Goal: Information Seeking & Learning: Learn about a topic

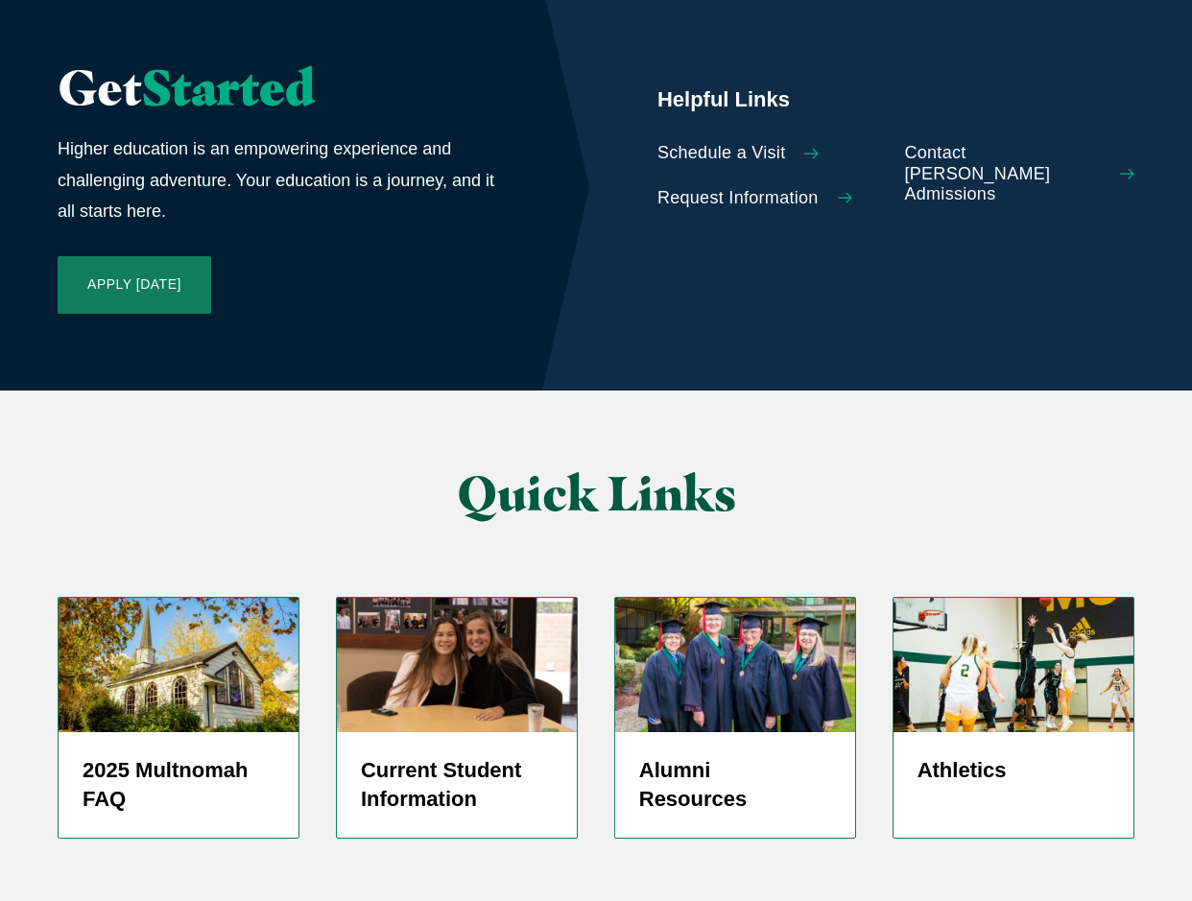
scroll to position [4511, 0]
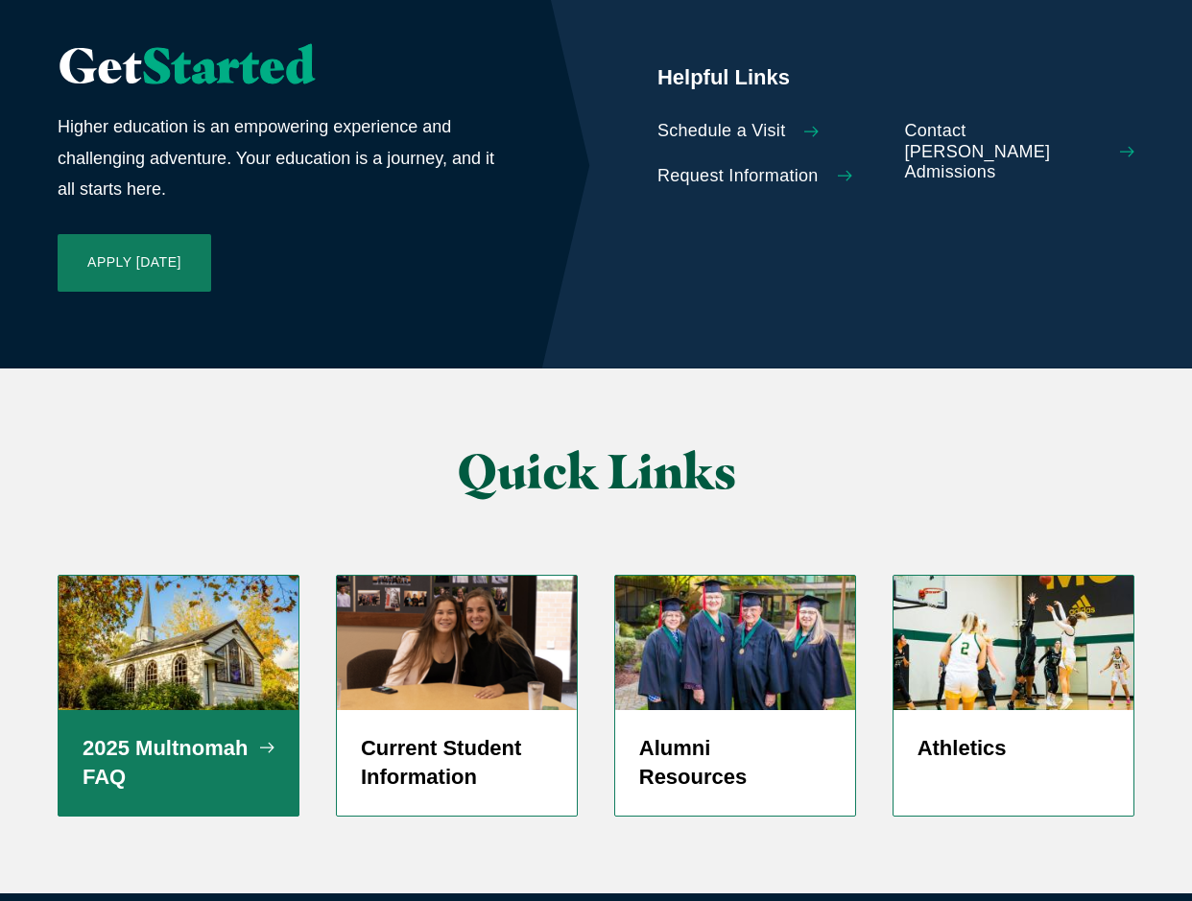
click at [262, 734] on h5 "2025 Multnomah FAQ" at bounding box center [179, 763] width 192 height 58
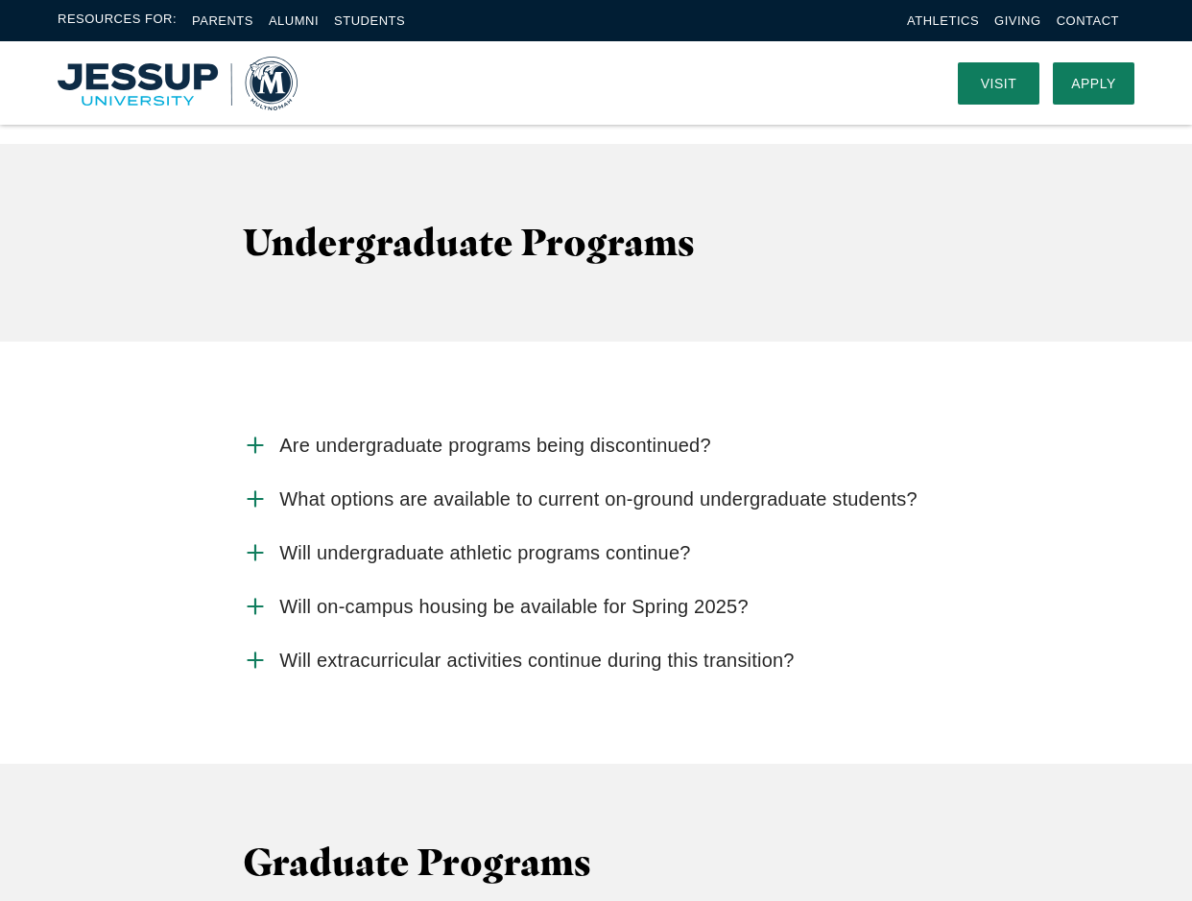
scroll to position [2495, 0]
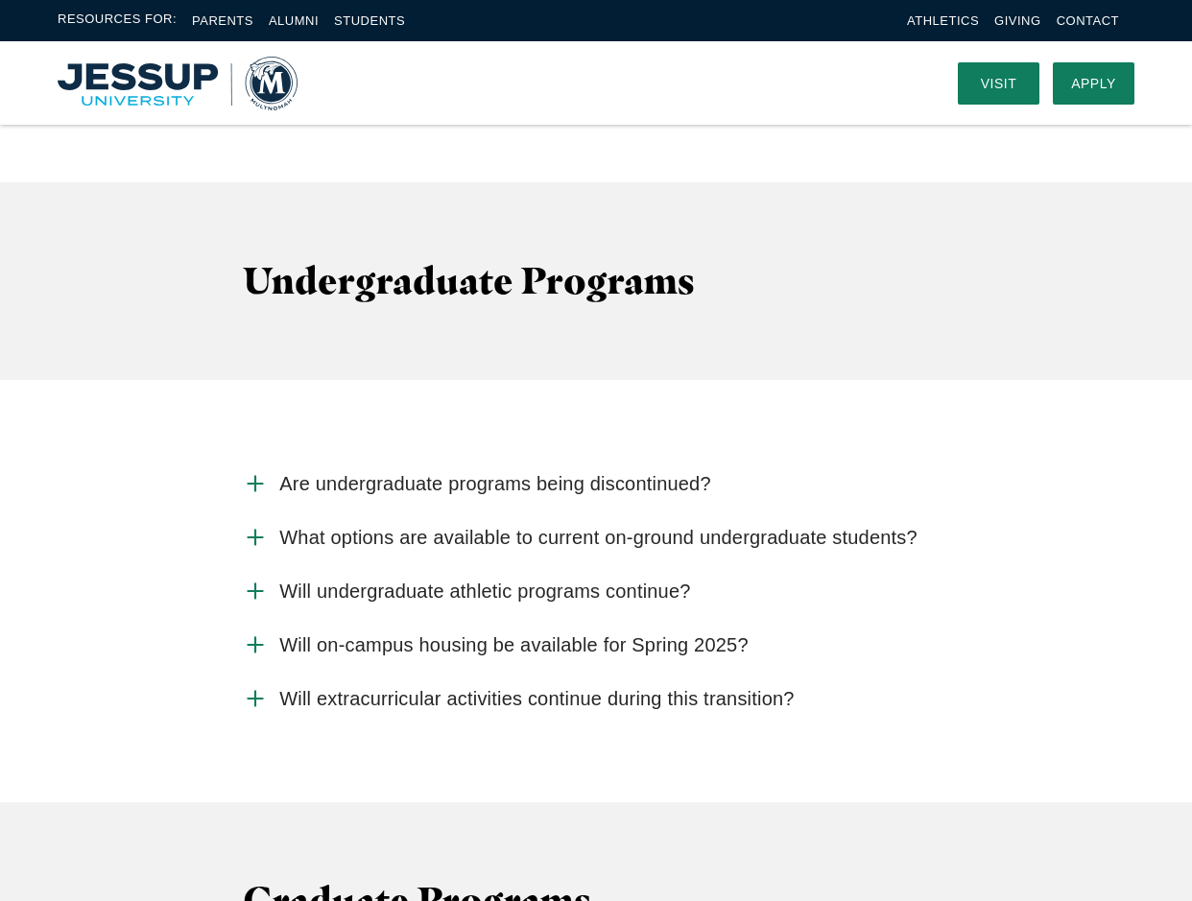
click at [255, 584] on use "Accordion" at bounding box center [256, 591] width 14 height 14
click at [0, 0] on input "Will undergraduate athletic programs continue?" at bounding box center [0, 0] width 0 height 0
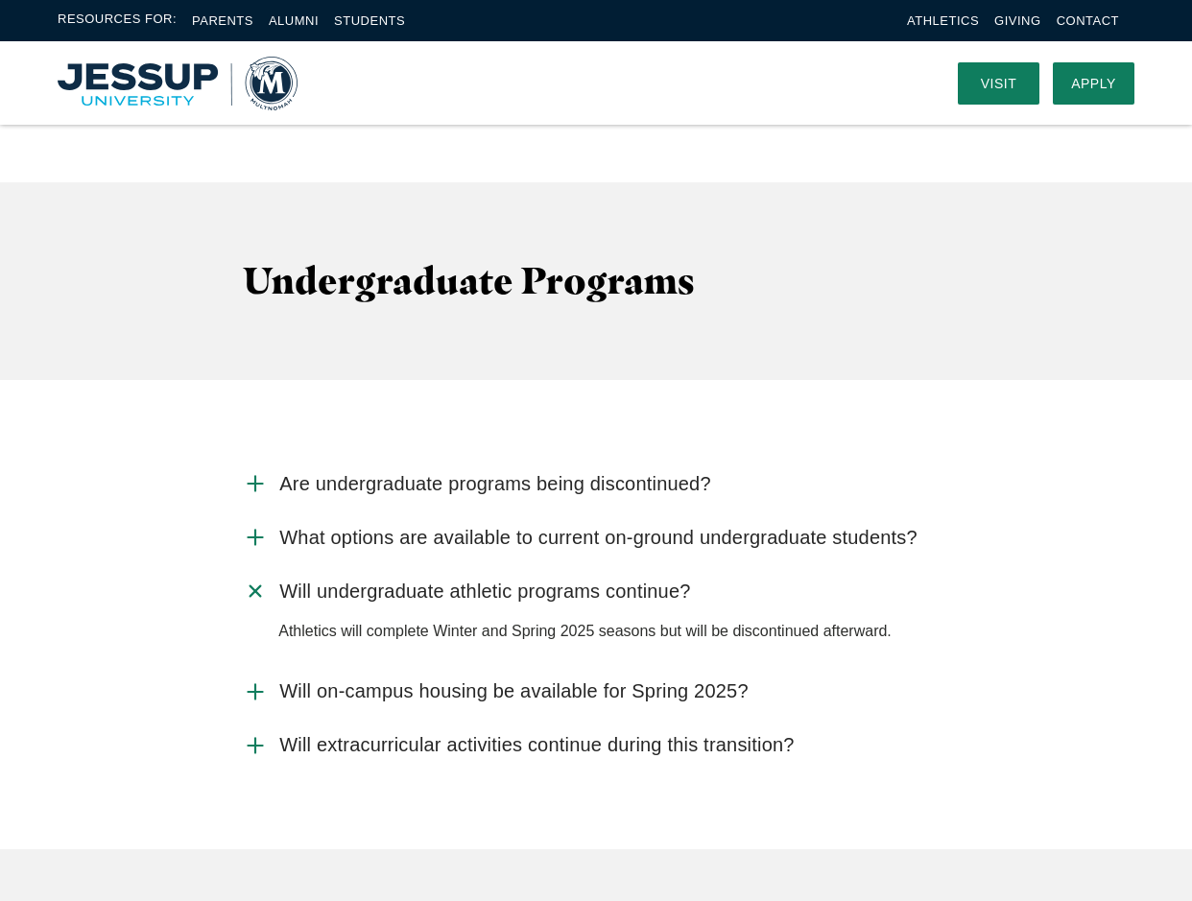
click at [253, 581] on use "Accordion" at bounding box center [256, 591] width 20 height 20
click at [0, 0] on input "Will undergraduate athletic programs continue?" at bounding box center [0, 0] width 0 height 0
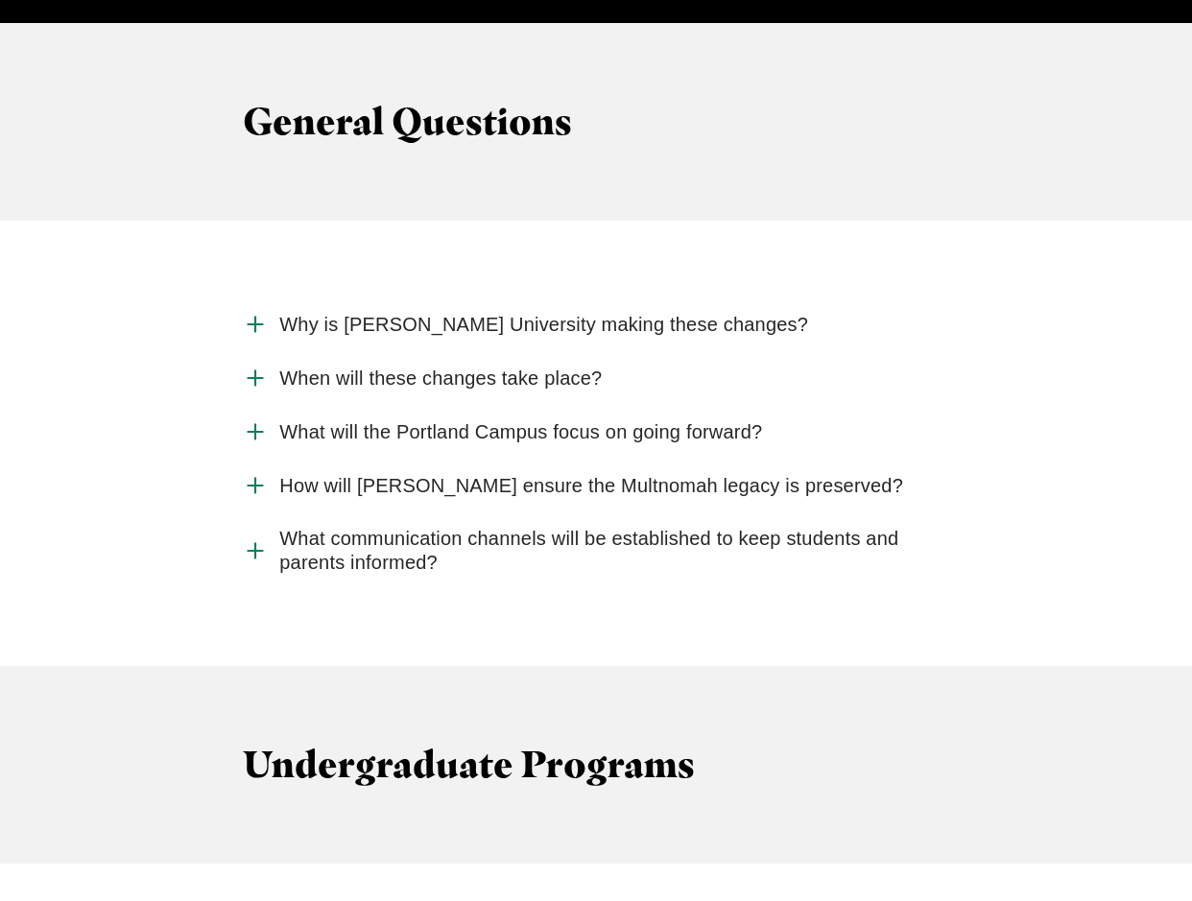
scroll to position [2015, 0]
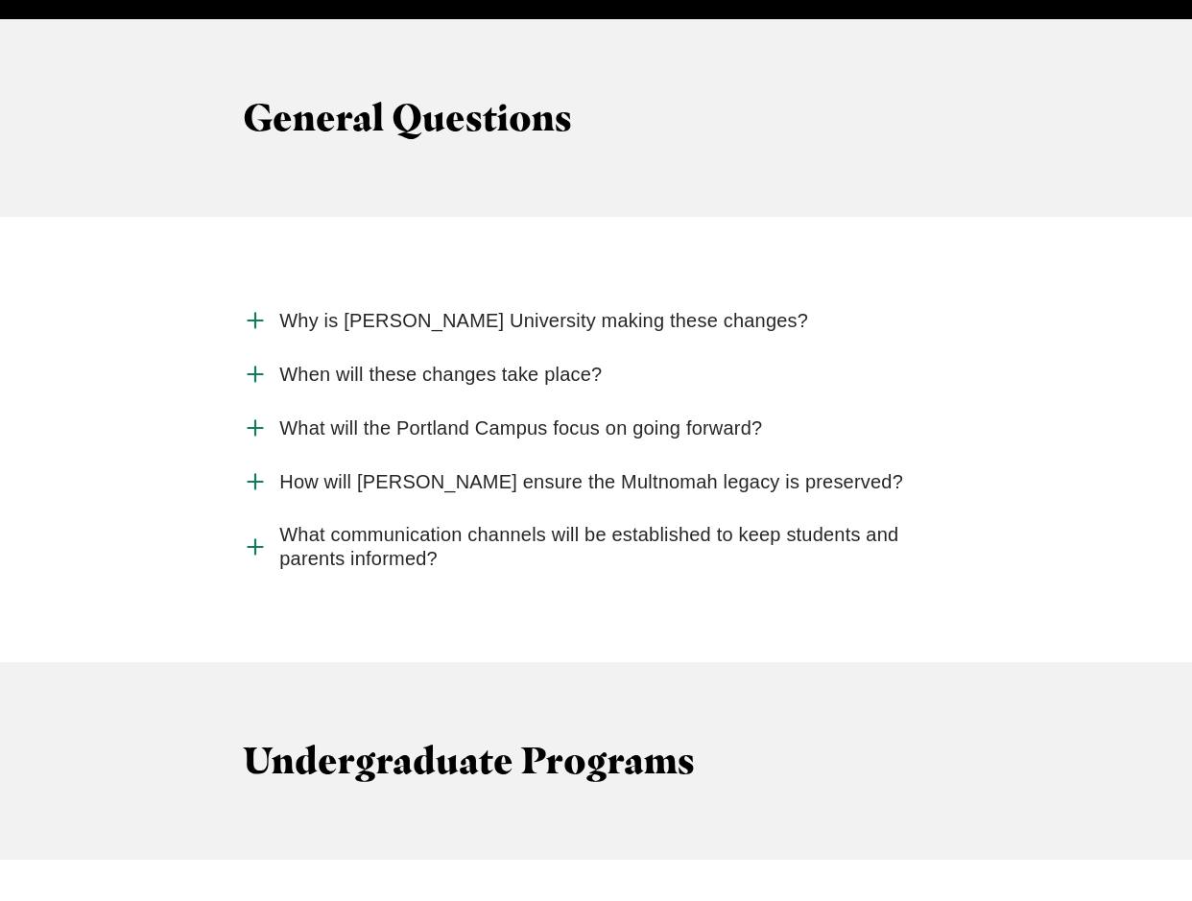
click at [353, 347] on label "When will these changes take place?" at bounding box center [596, 374] width 706 height 54
click at [0, 0] on input "When will these changes take place?" at bounding box center [0, 0] width 0 height 0
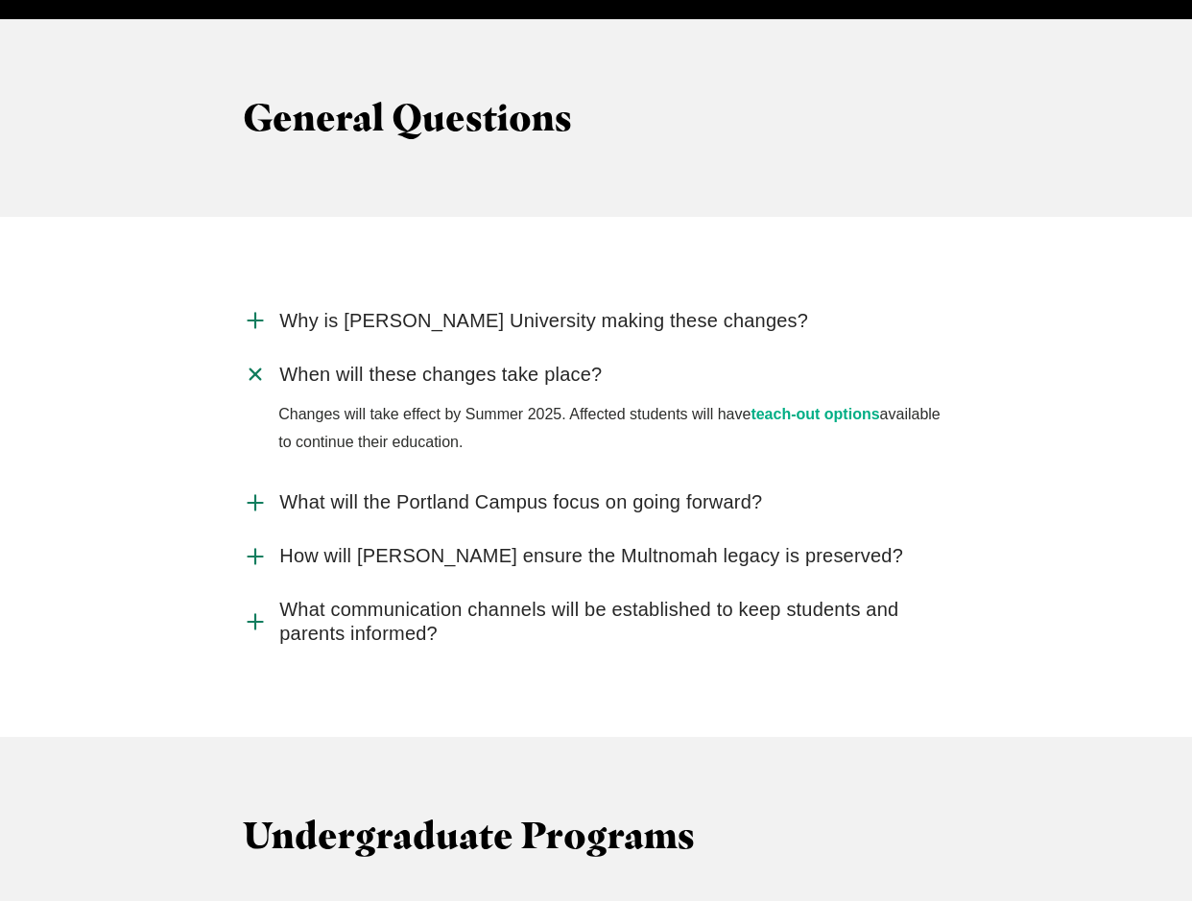
click at [791, 406] on link "teach-out options" at bounding box center [815, 414] width 129 height 16
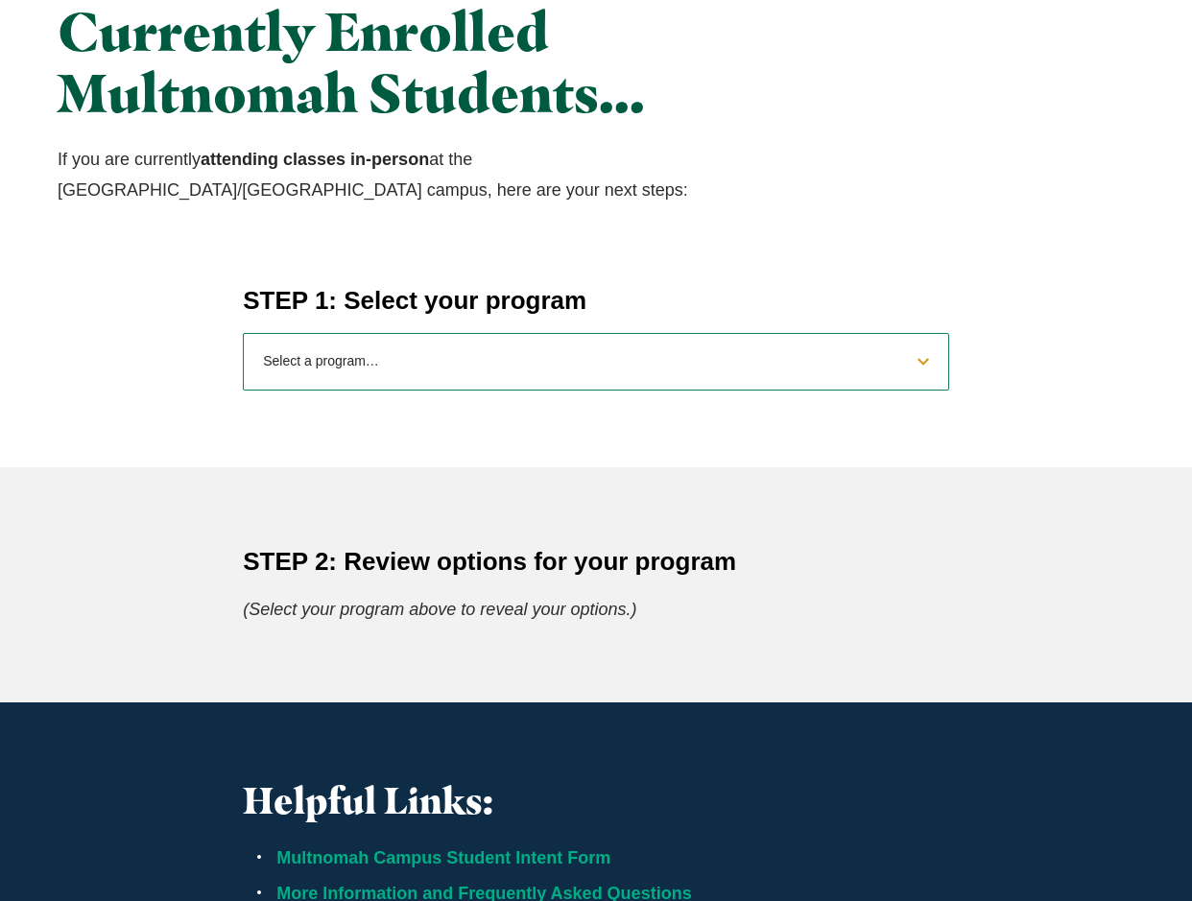
scroll to position [672, 0]
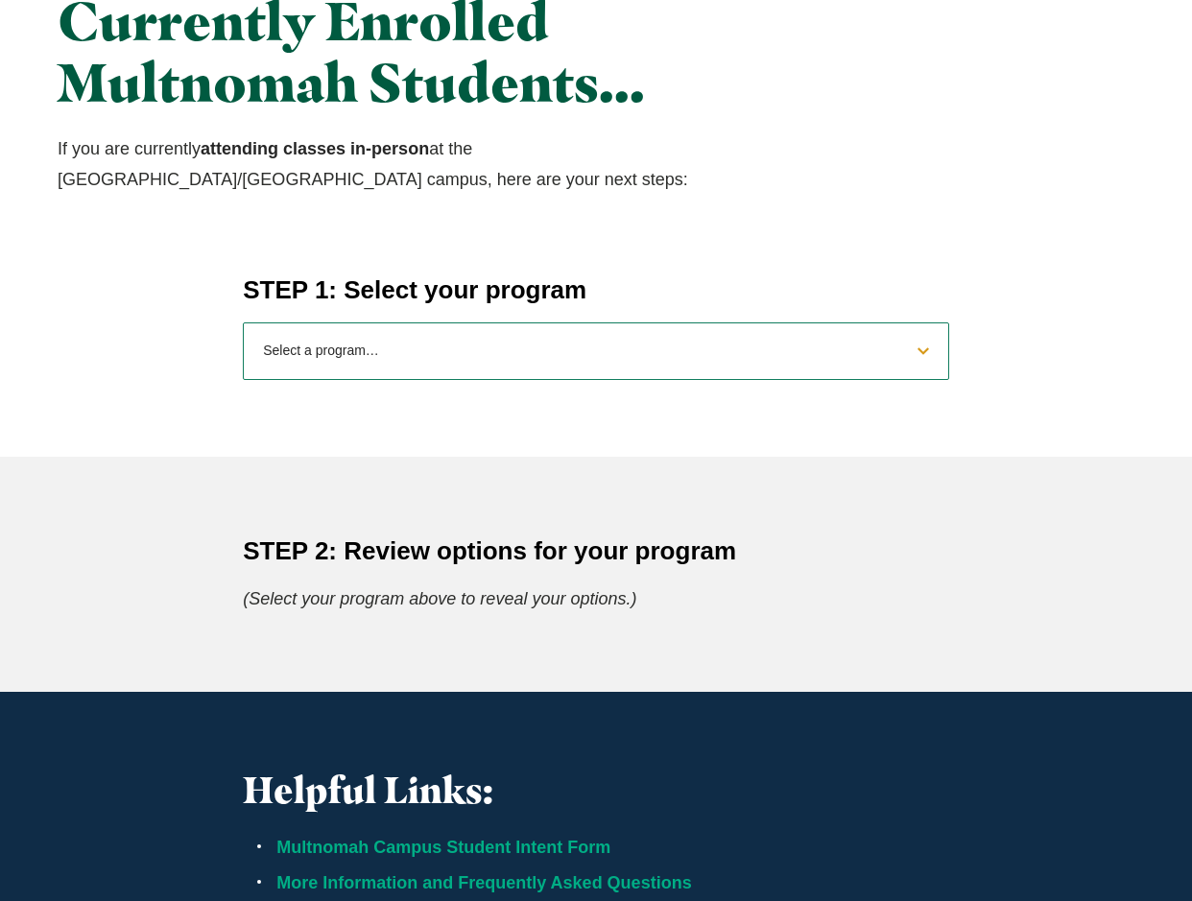
click at [931, 347] on select "Select a program… BS Bible and Theology BS Biology BS Business Administration B…" at bounding box center [596, 351] width 706 height 58
select select "2025exercisescience"
click at [243, 322] on select "Select a program… BS Bible and Theology BS Biology BS Business Administration B…" at bounding box center [596, 351] width 706 height 58
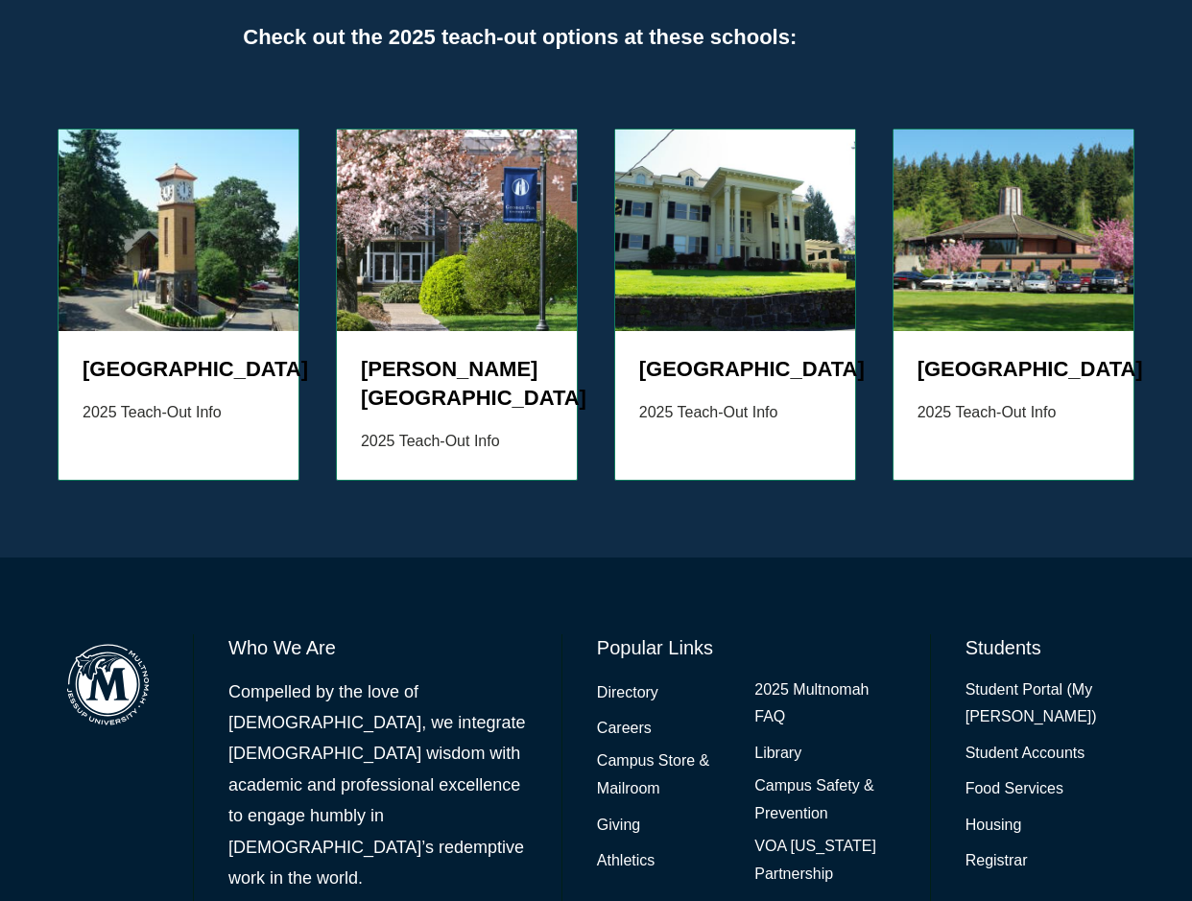
scroll to position [2783, 0]
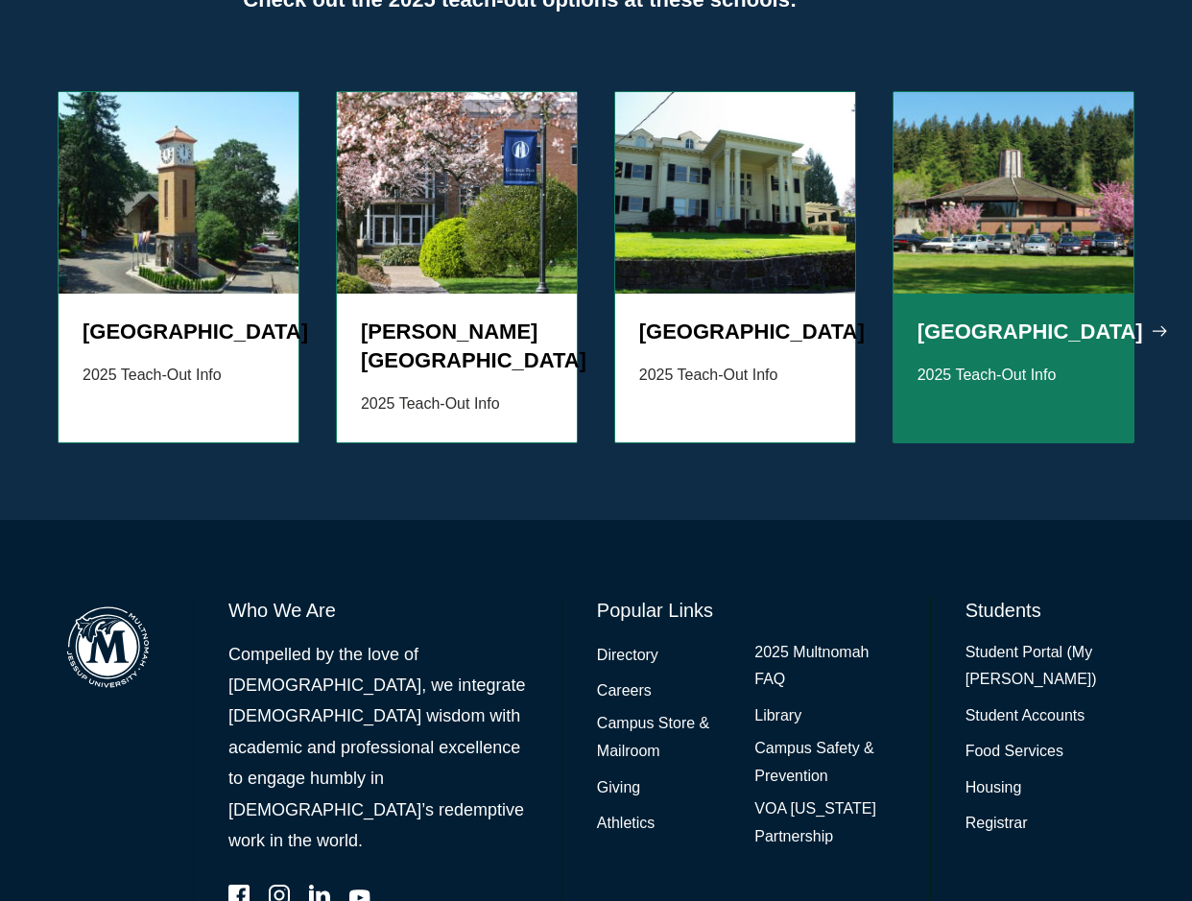
click at [1126, 294] on div "Warner Pacific University 2025 Teach-Out Info" at bounding box center [1014, 368] width 240 height 149
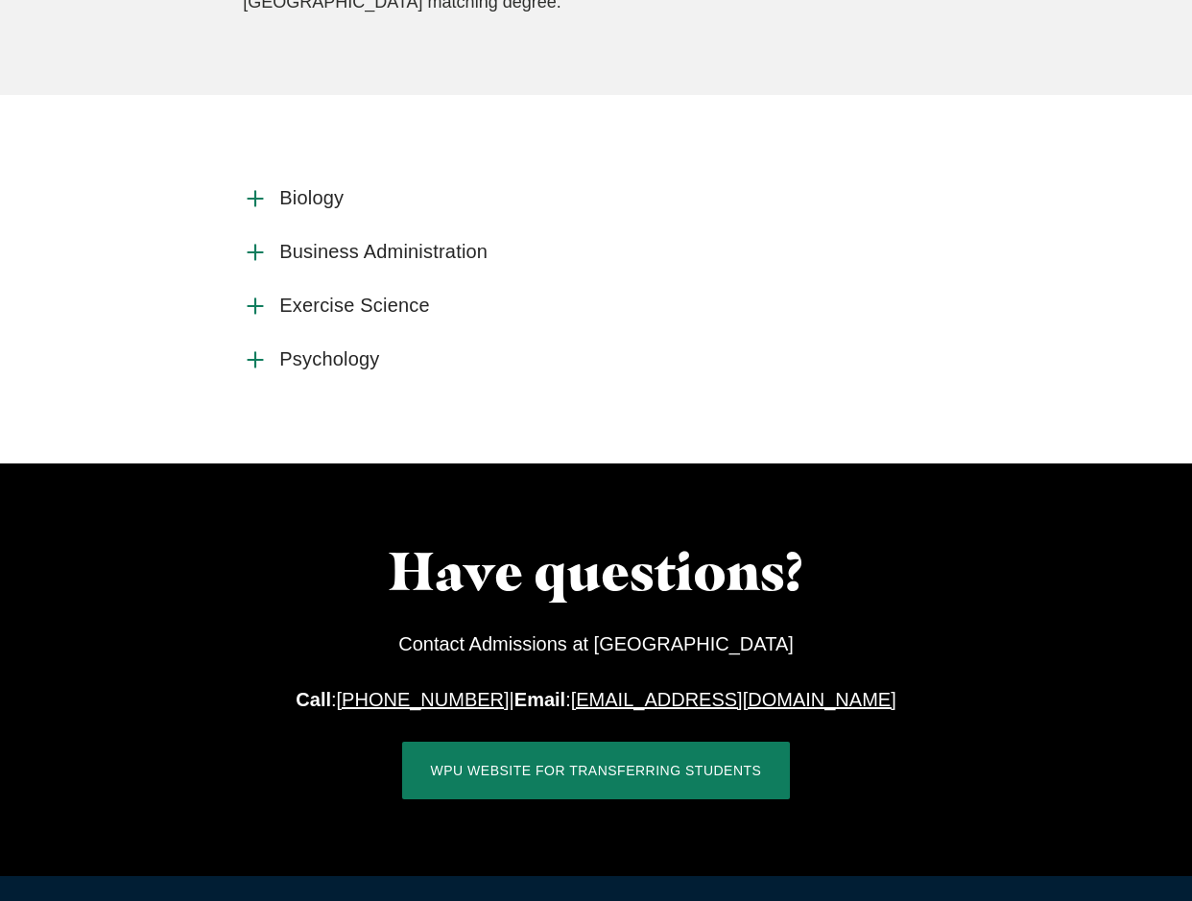
scroll to position [1152, 0]
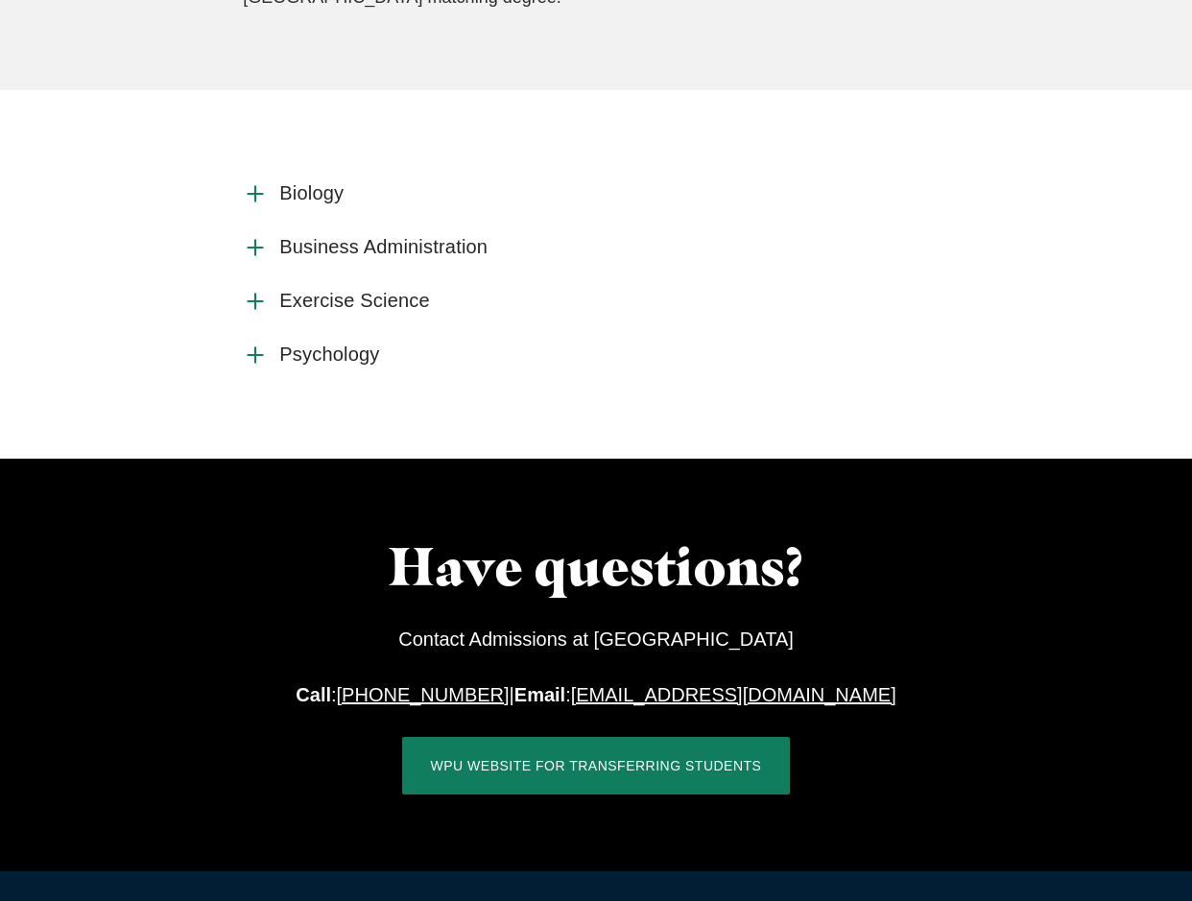
click at [299, 313] on span "Exercise Science" at bounding box center [354, 301] width 151 height 24
click at [0, 0] on input "Exercise Science" at bounding box center [0, 0] width 0 height 0
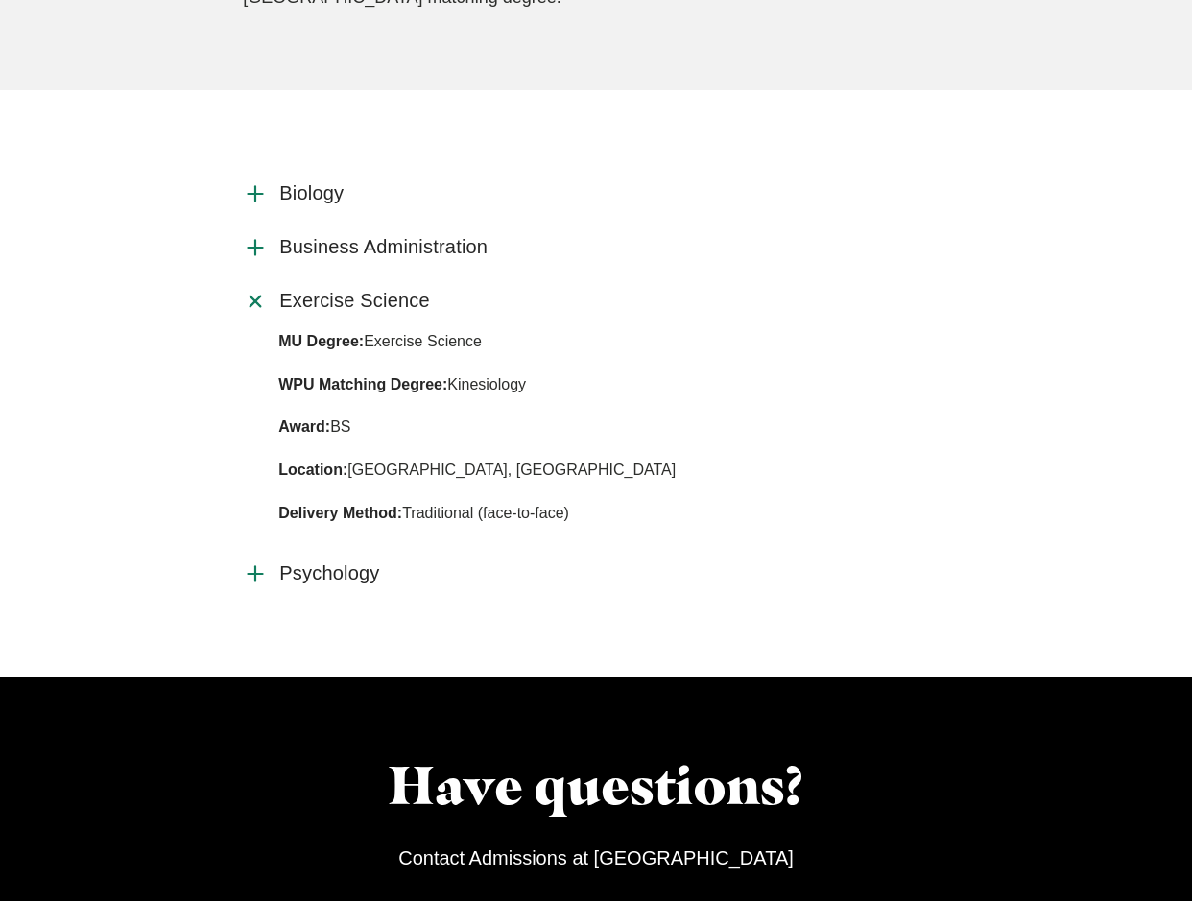
click at [254, 319] on icon "Accordion" at bounding box center [256, 301] width 36 height 36
click at [0, 0] on input "Exercise Science" at bounding box center [0, 0] width 0 height 0
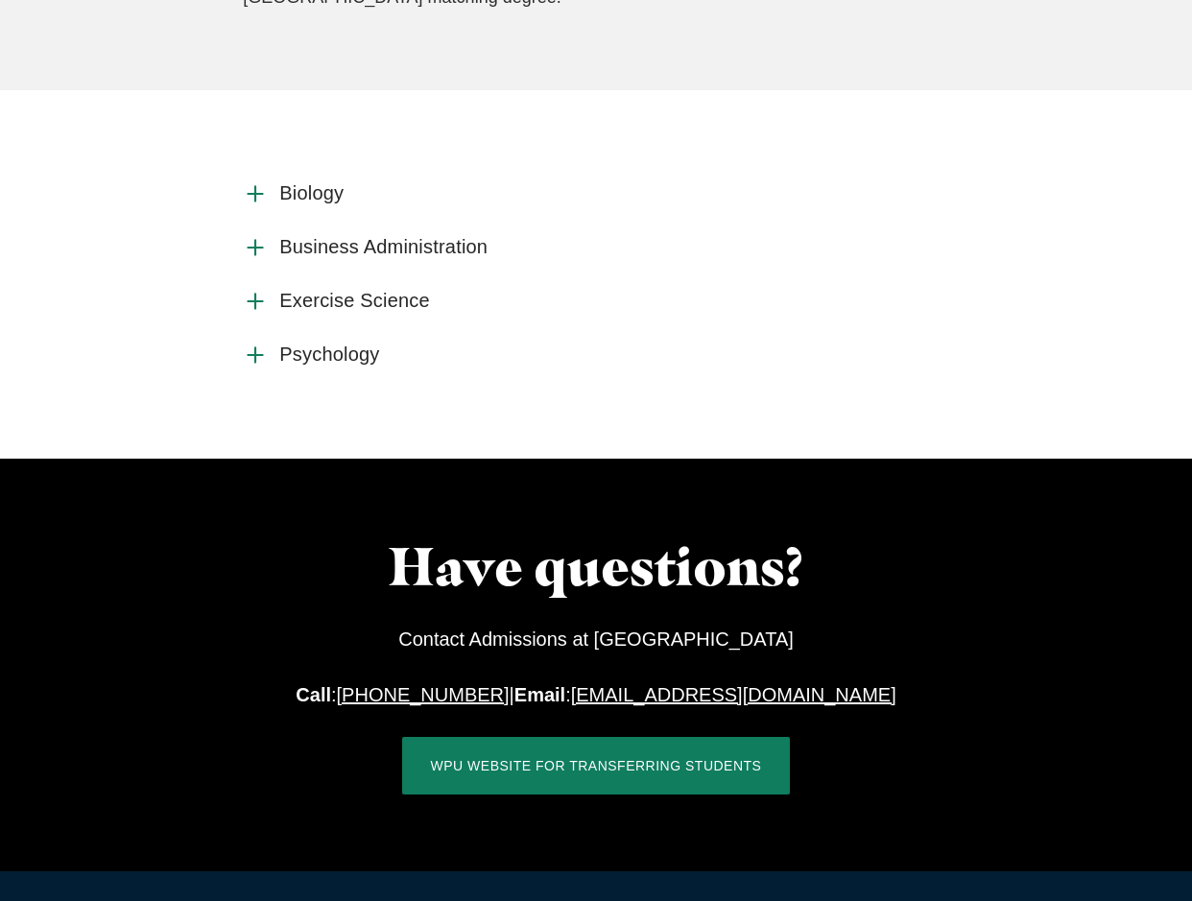
click at [266, 368] on icon "Accordion" at bounding box center [255, 355] width 25 height 25
click at [0, 0] on input "Psychology" at bounding box center [0, 0] width 0 height 0
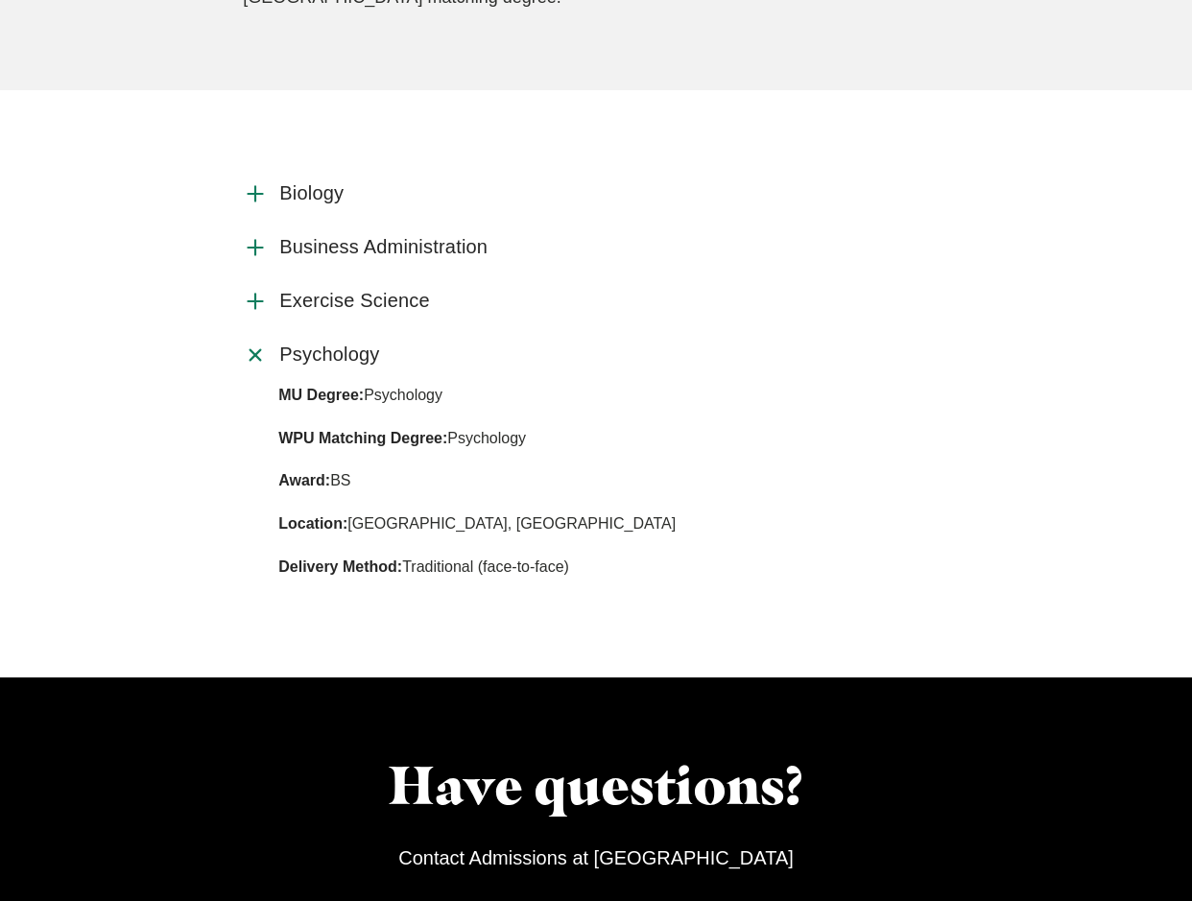
click at [266, 372] on icon "Accordion" at bounding box center [256, 355] width 36 height 36
click at [0, 0] on input "Psychology" at bounding box center [0, 0] width 0 height 0
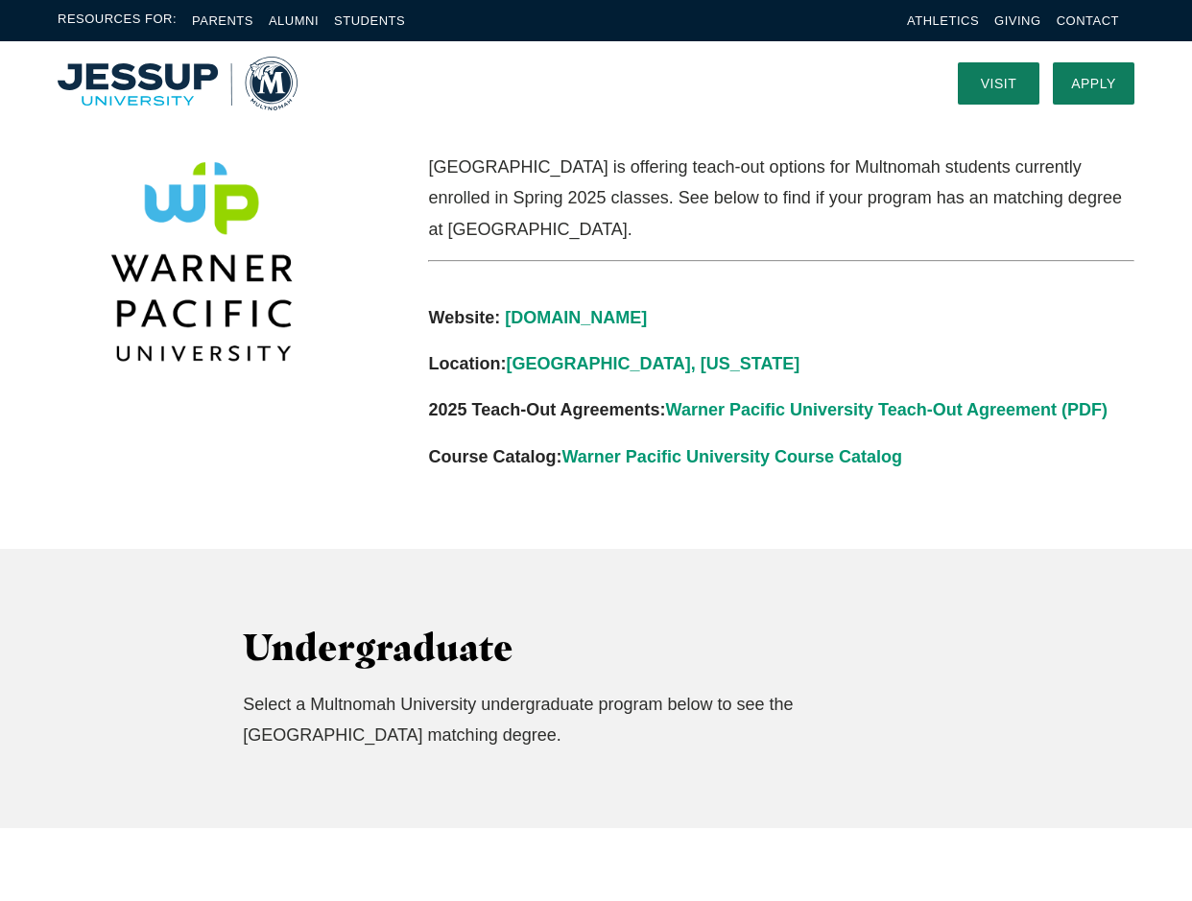
scroll to position [0, 0]
